Goal: Information Seeking & Learning: Learn about a topic

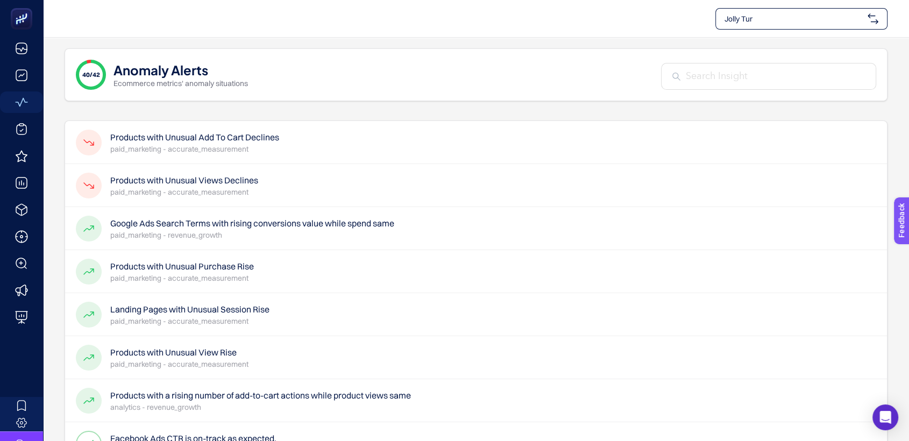
click at [245, 131] on h4 "Products with Unusual Add To Cart Declines" at bounding box center [194, 137] width 169 height 13
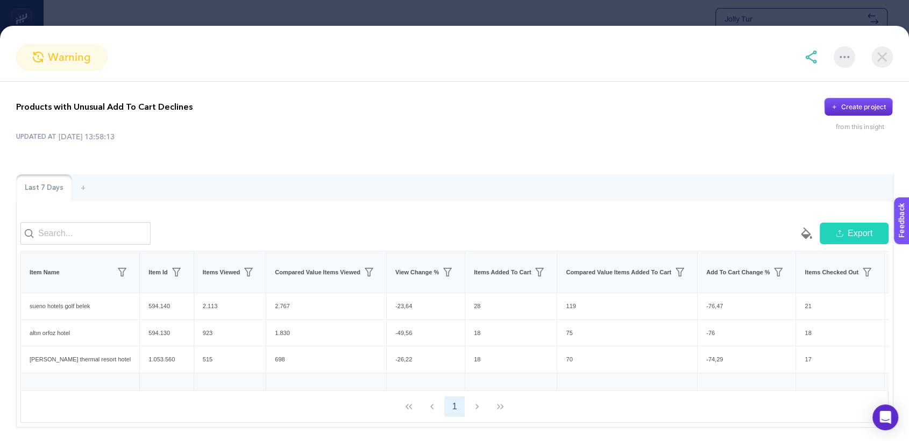
scroll to position [0, 16]
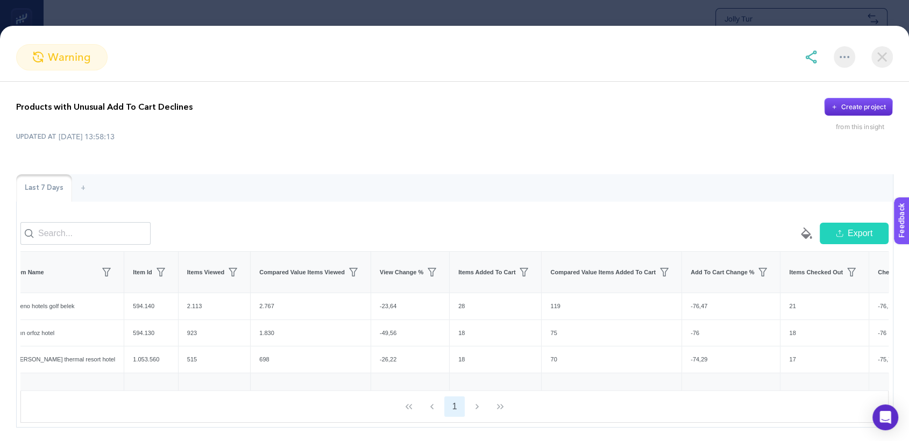
drag, startPoint x: 471, startPoint y: 409, endPoint x: 508, endPoint y: 410, distance: 37.7
click at [508, 396] on div "1" at bounding box center [454, 406] width 867 height 31
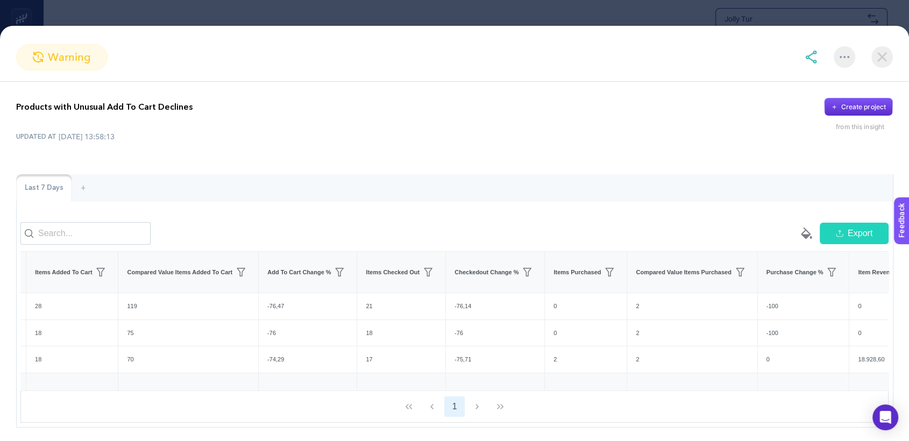
scroll to position [0, 0]
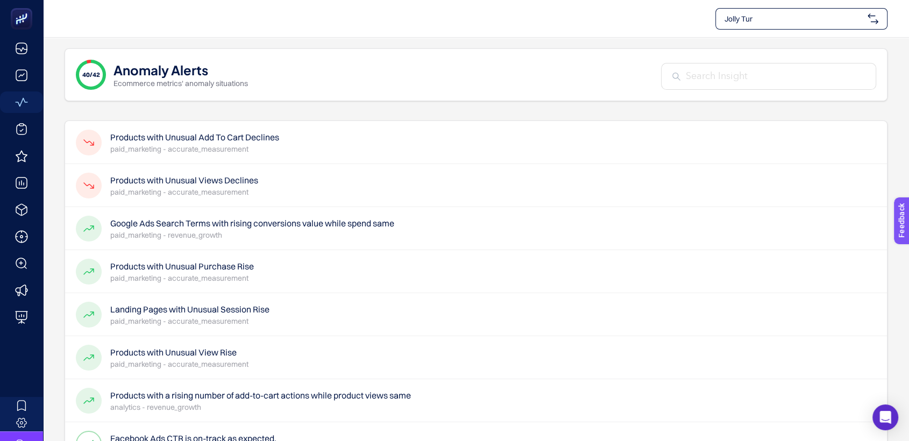
click at [228, 177] on h4 "Products with Unusual Views Declines" at bounding box center [184, 180] width 148 height 13
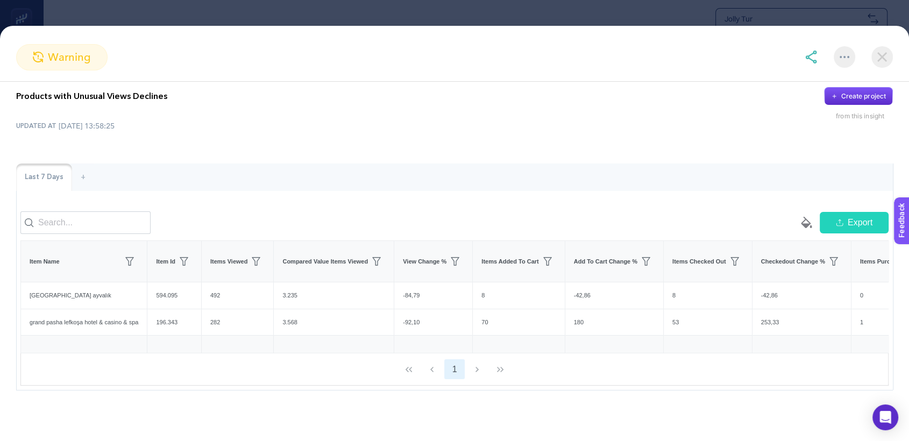
click at [879, 66] on img at bounding box center [882, 57] width 22 height 22
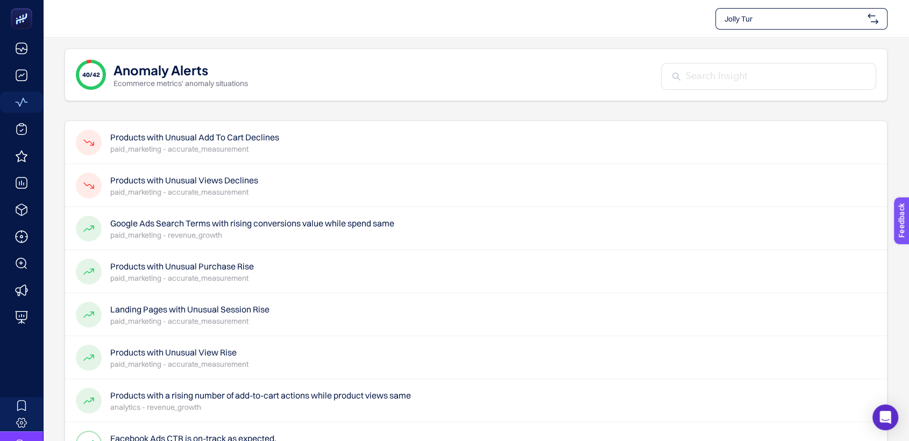
click at [258, 139] on h4 "Products with Unusual Add To Cart Declines" at bounding box center [194, 137] width 169 height 13
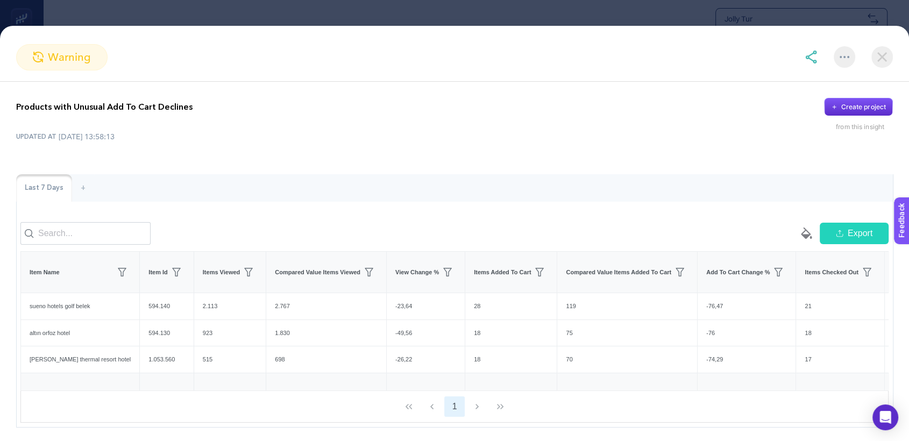
scroll to position [239, 0]
